Goal: Task Accomplishment & Management: Manage account settings

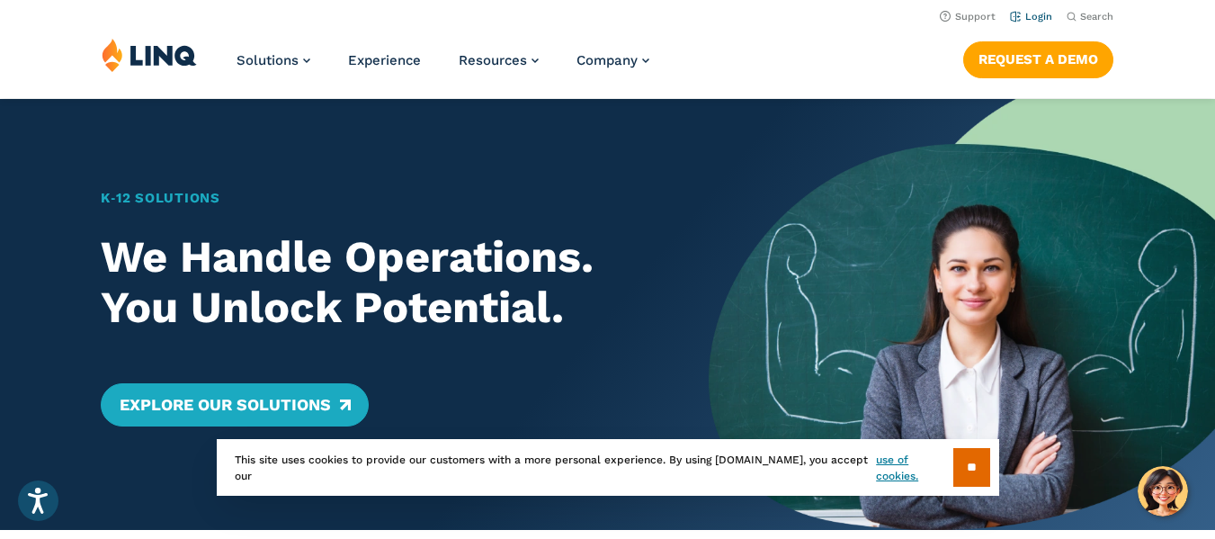
click at [1030, 17] on link "Login" at bounding box center [1031, 17] width 42 height 12
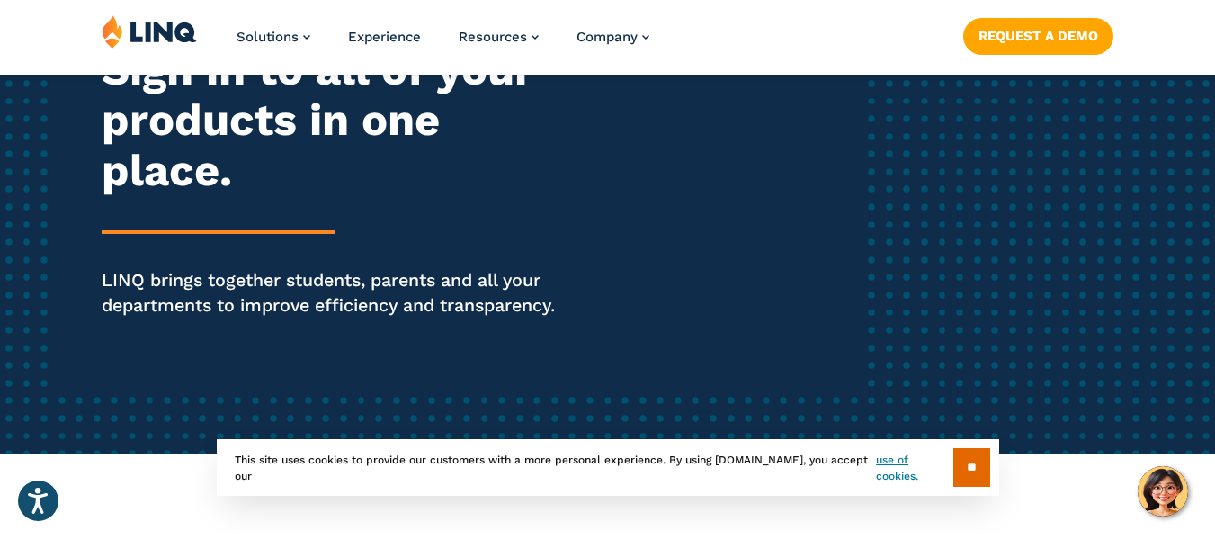
scroll to position [270, 0]
click at [968, 468] on input "**" at bounding box center [972, 467] width 37 height 39
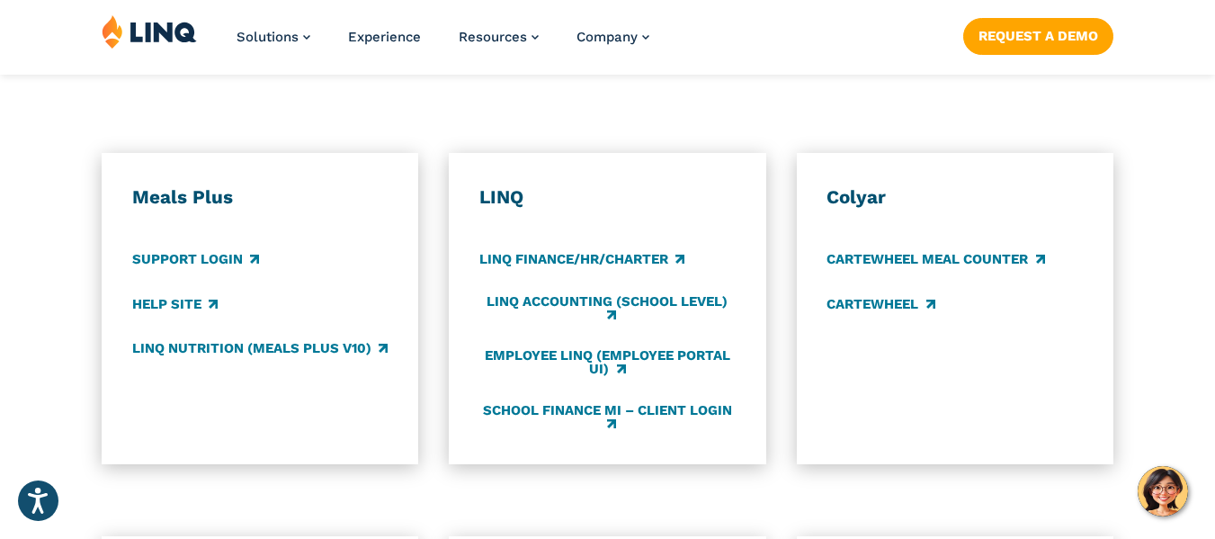
scroll to position [989, 0]
